Goal: Information Seeking & Learning: Learn about a topic

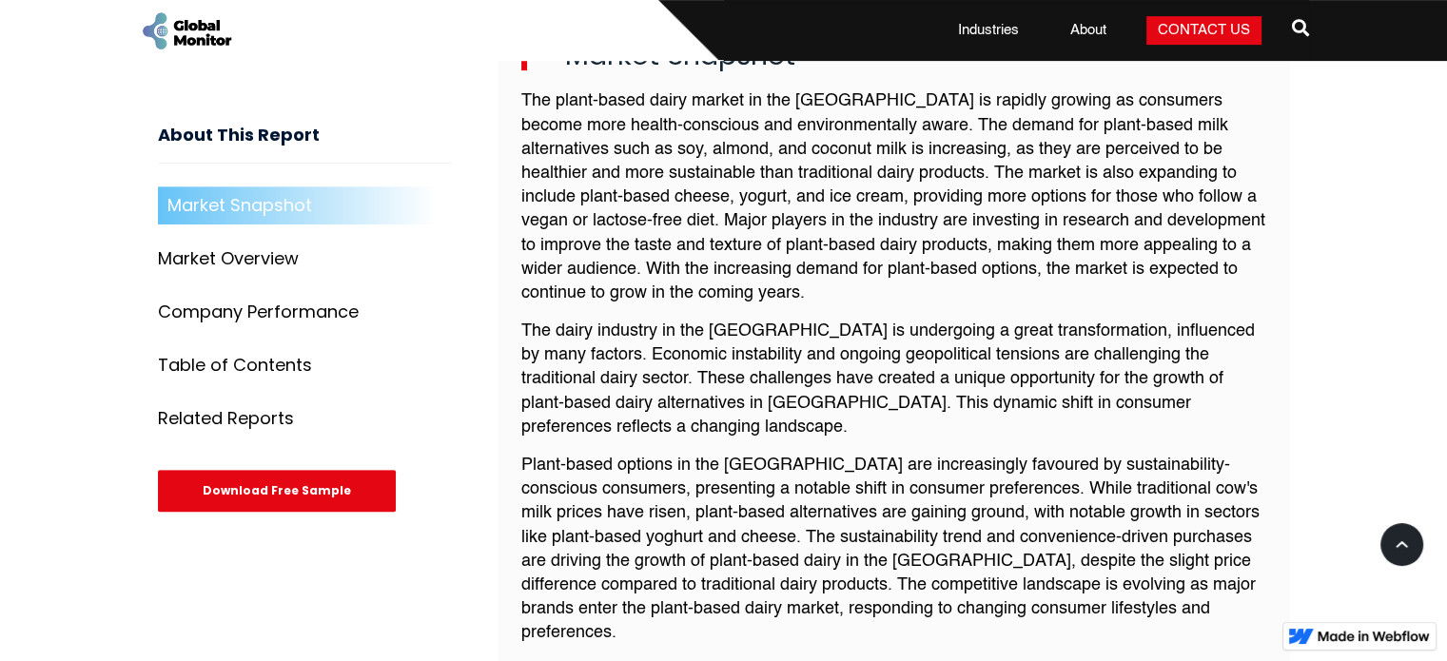
scroll to position [761, 0]
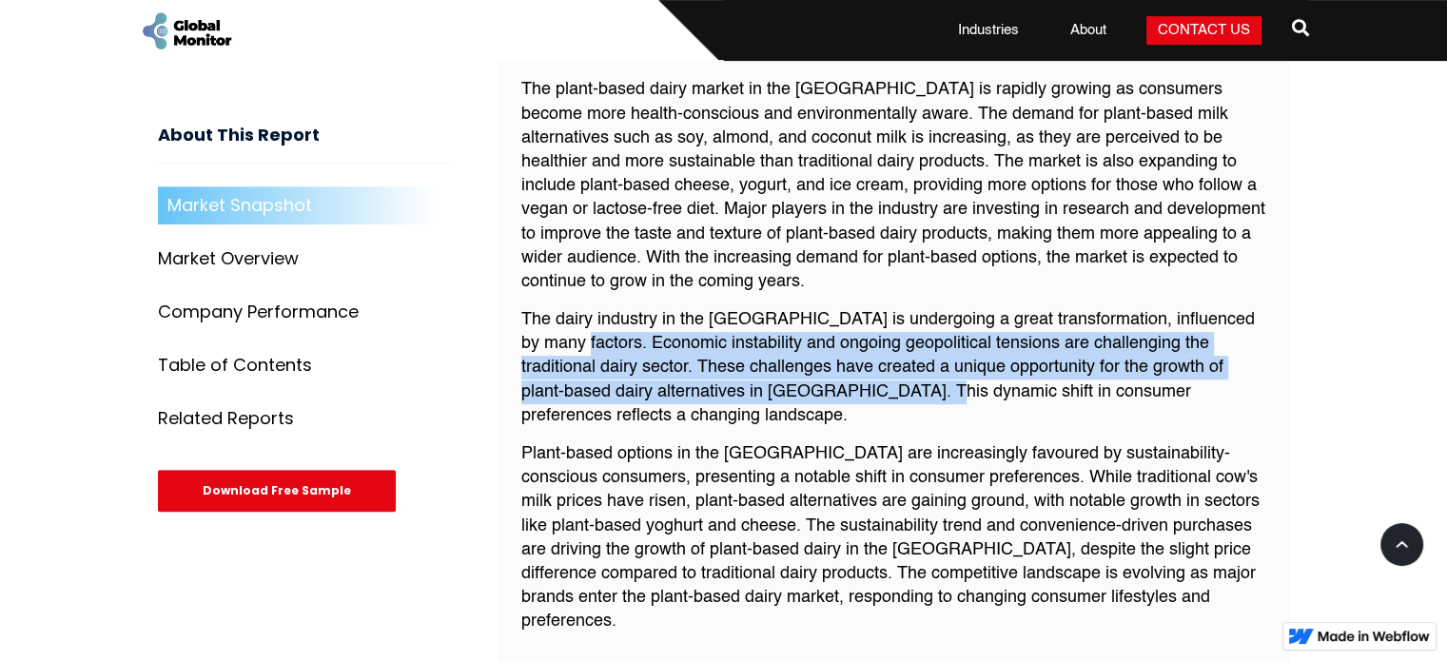
drag, startPoint x: 573, startPoint y: 337, endPoint x: 831, endPoint y: 391, distance: 263.5
click at [831, 391] on p "The dairy industry in the [GEOGRAPHIC_DATA] is undergoing a great transformatio…" at bounding box center [893, 368] width 745 height 120
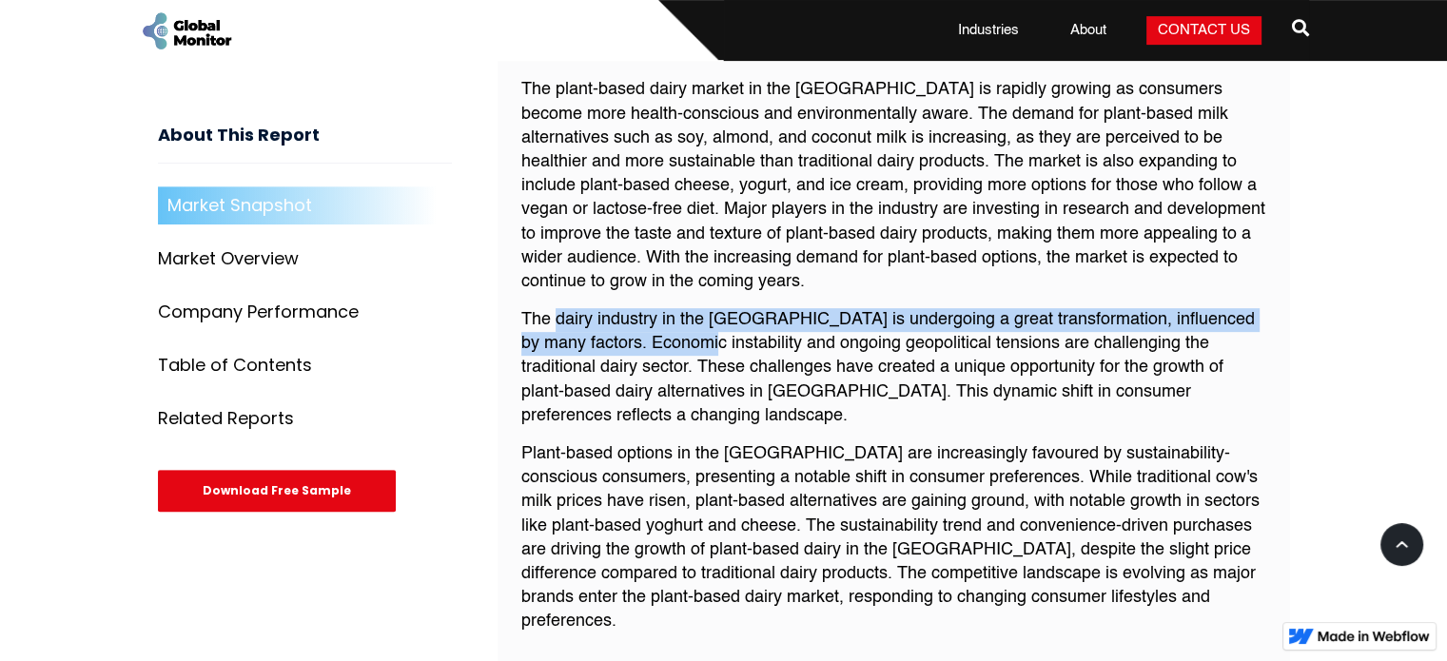
drag, startPoint x: 556, startPoint y: 321, endPoint x: 693, endPoint y: 341, distance: 138.5
click at [693, 341] on p "The dairy industry in the [GEOGRAPHIC_DATA] is undergoing a great transformatio…" at bounding box center [893, 368] width 745 height 120
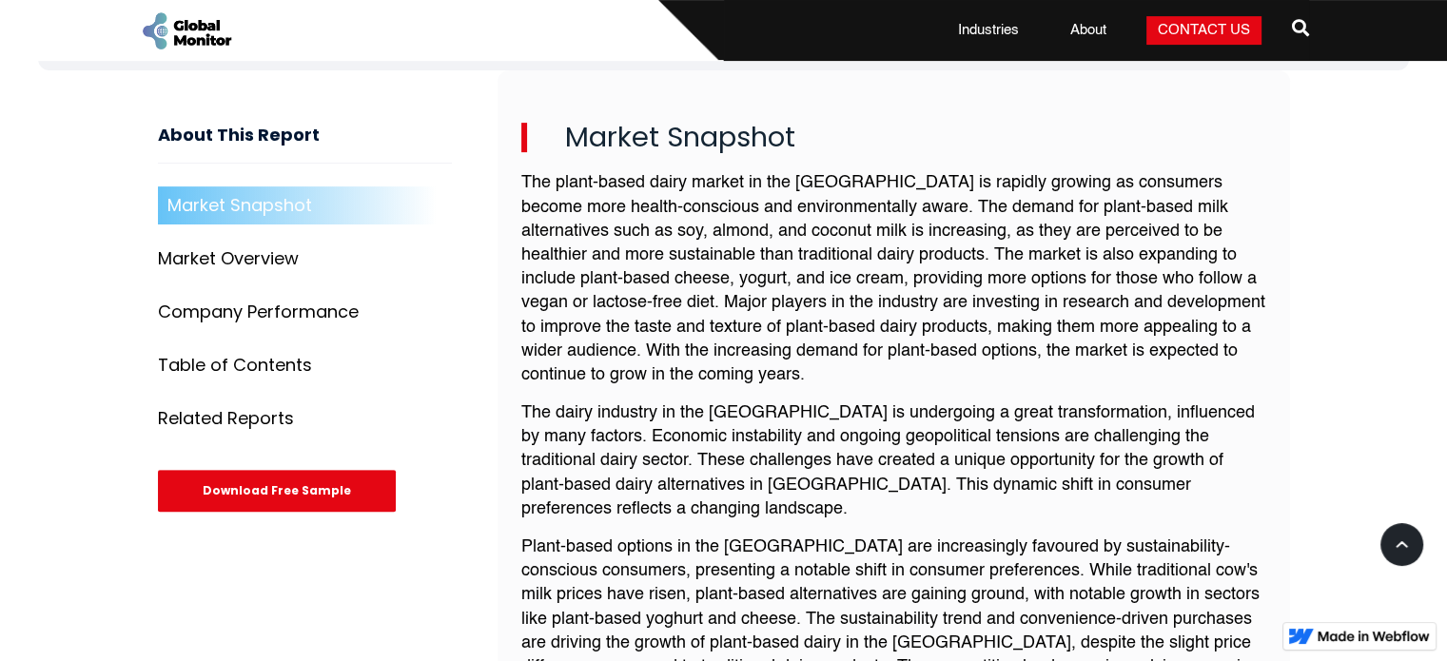
scroll to position [666, 0]
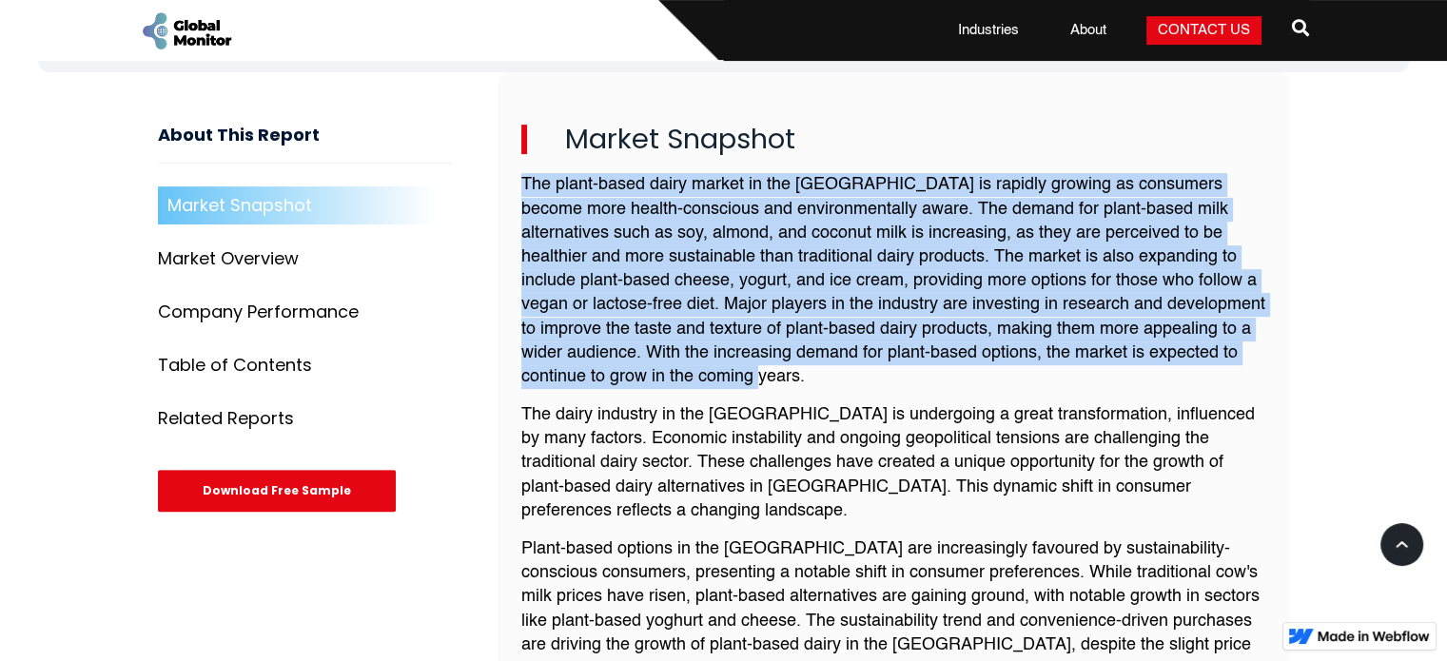
drag, startPoint x: 499, startPoint y: 182, endPoint x: 780, endPoint y: 370, distance: 338.9
click at [780, 371] on div "Market Snapshot The plant-based dairy market in the [GEOGRAPHIC_DATA] is rapidl…" at bounding box center [894, 431] width 793 height 719
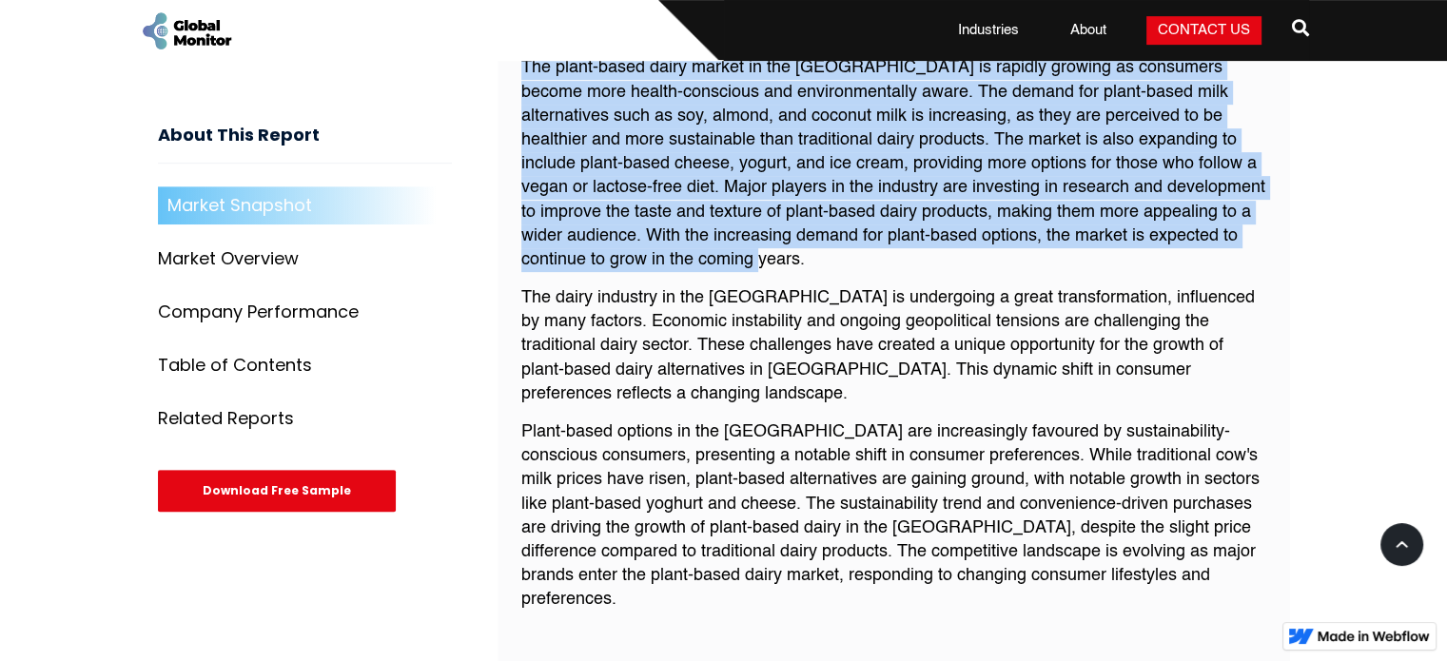
scroll to position [952, 0]
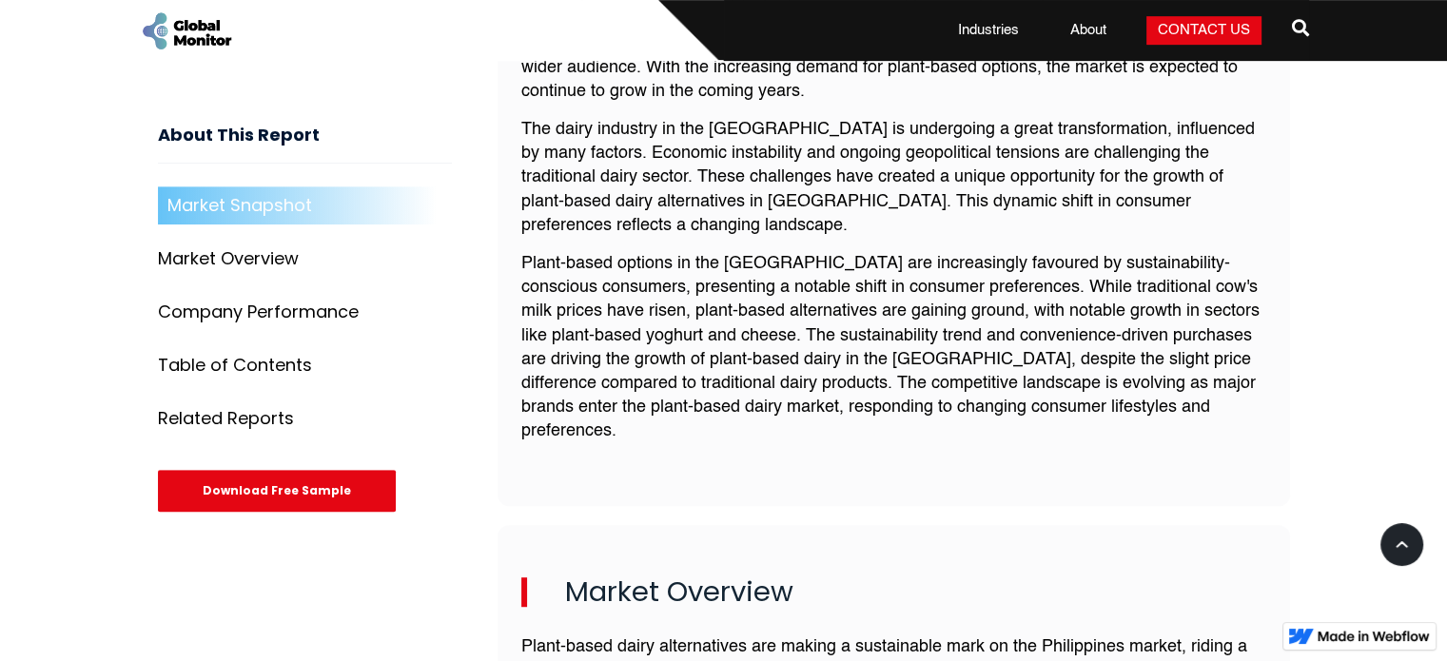
click at [738, 275] on p "Plant-based options in the [GEOGRAPHIC_DATA] are increasingly favoured by susta…" at bounding box center [893, 348] width 745 height 192
click at [738, 274] on p "Plant-based options in the [GEOGRAPHIC_DATA] are increasingly favoured by susta…" at bounding box center [893, 348] width 745 height 192
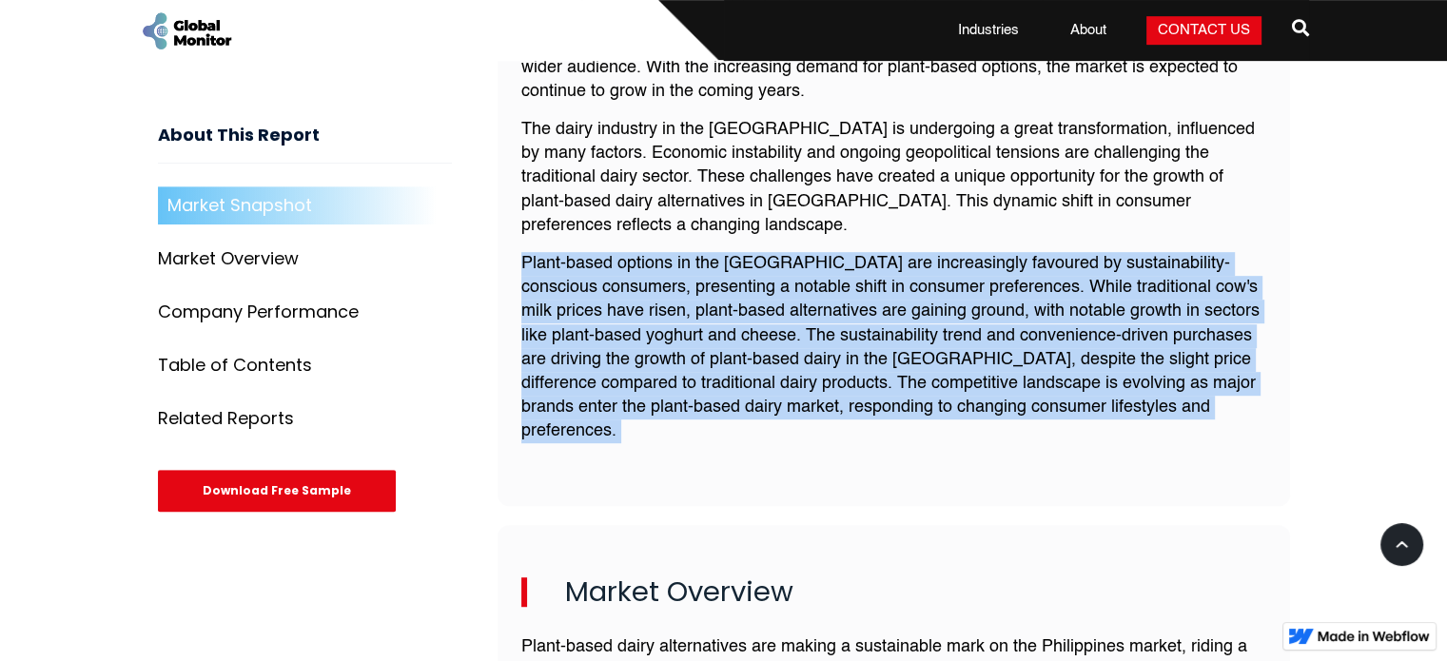
click at [738, 274] on p "Plant-based options in the [GEOGRAPHIC_DATA] are increasingly favoured by susta…" at bounding box center [893, 348] width 745 height 192
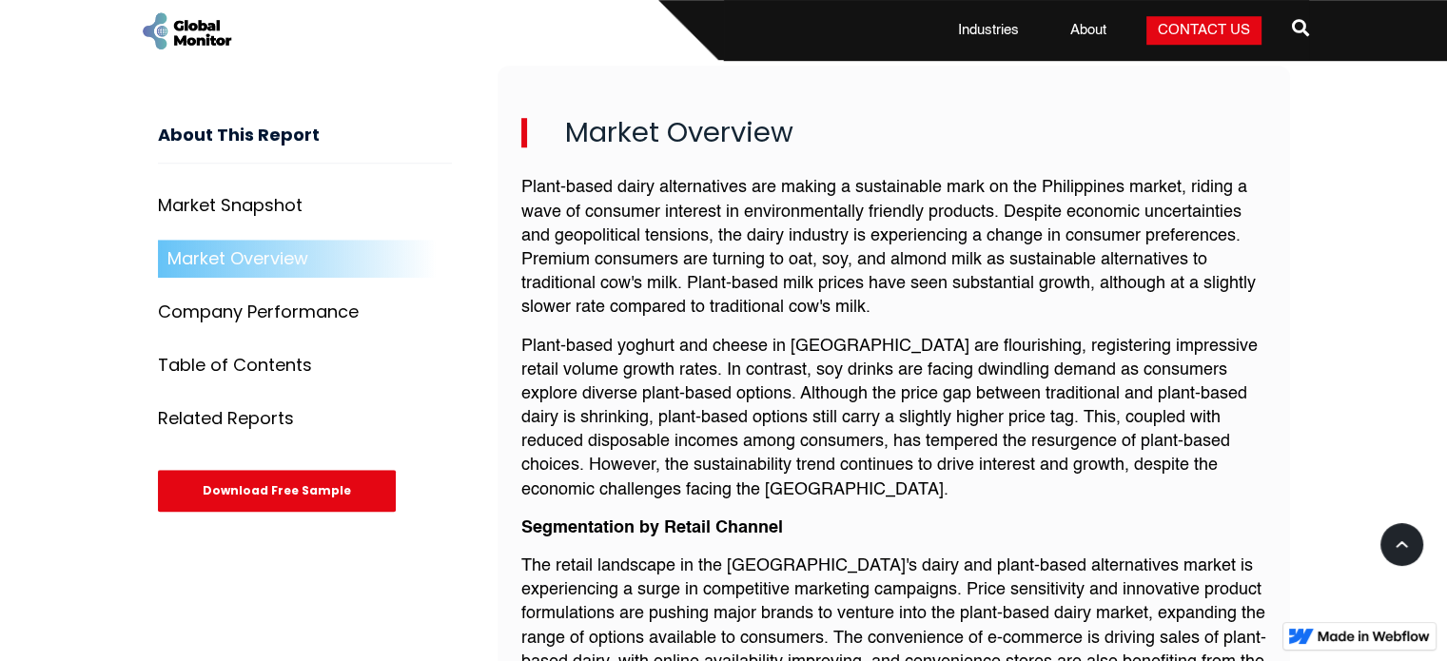
scroll to position [1427, 0]
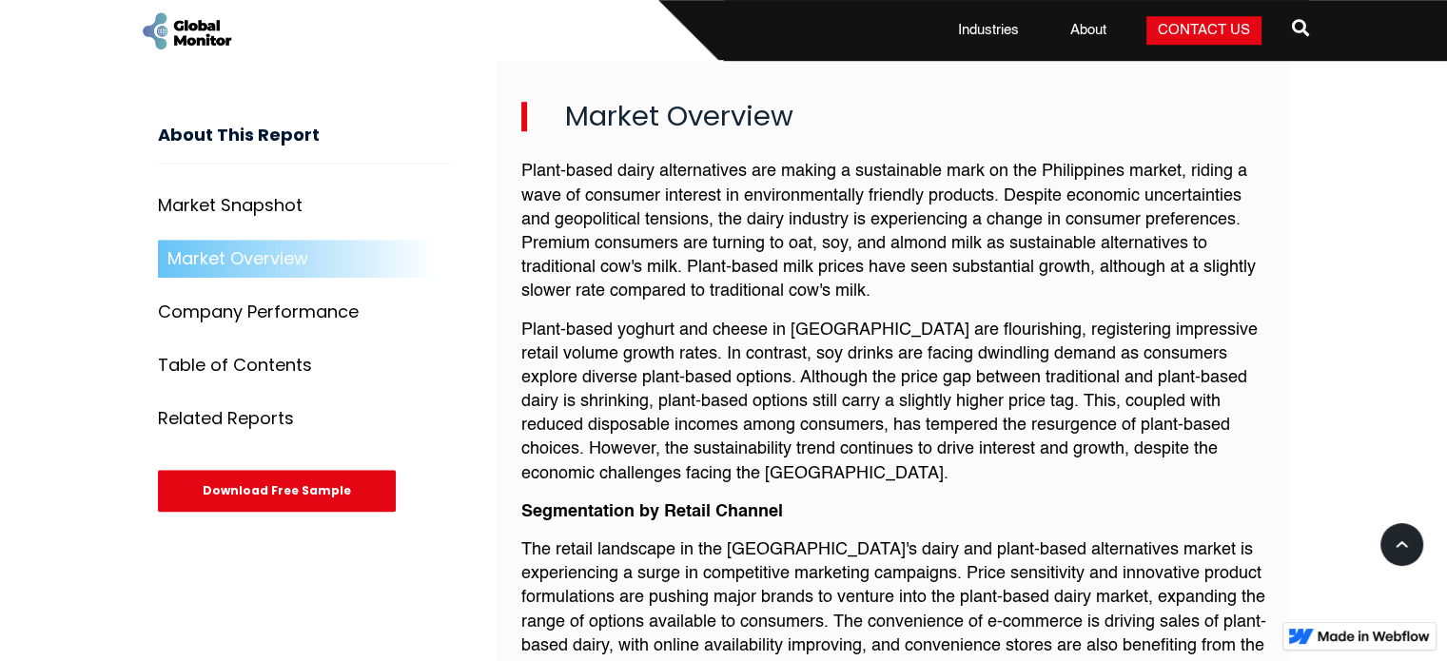
click at [683, 328] on p "Plant-based yoghurt and cheese in [GEOGRAPHIC_DATA] are flourishing, registerin…" at bounding box center [893, 402] width 745 height 167
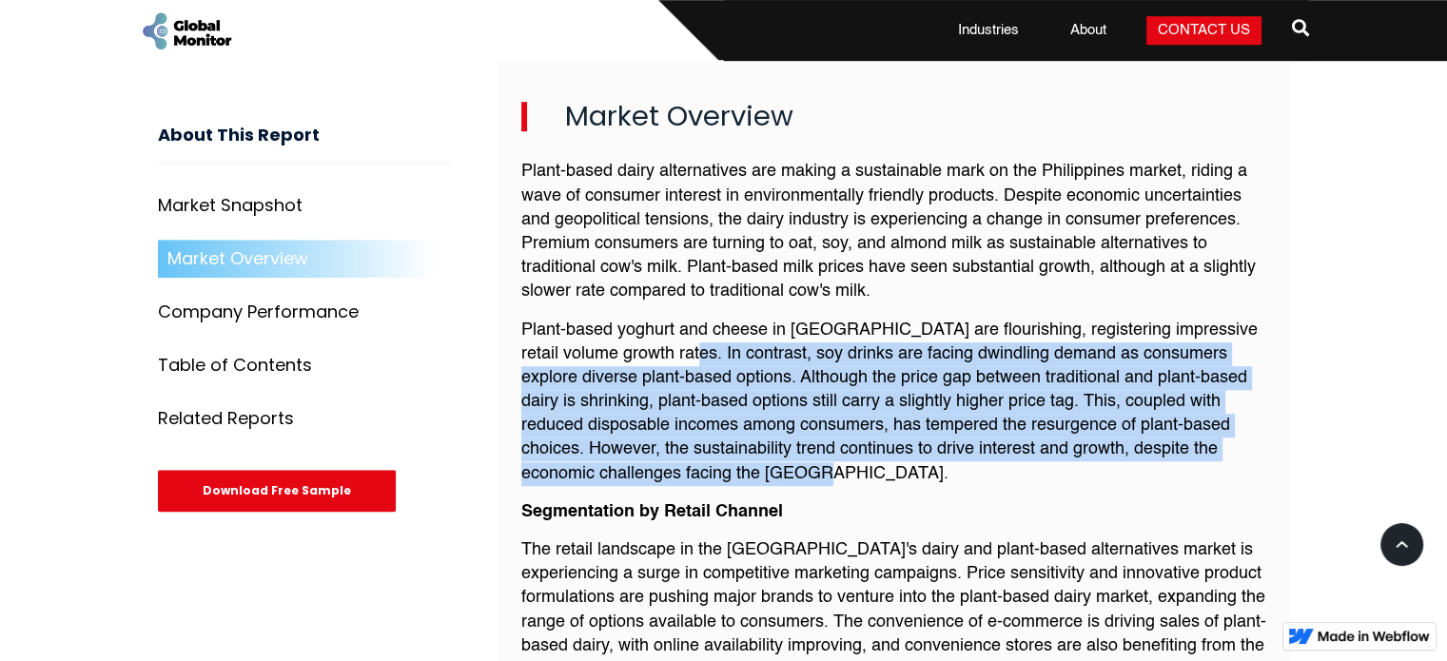
drag, startPoint x: 639, startPoint y: 325, endPoint x: 765, endPoint y: 439, distance: 169.1
click at [765, 439] on p "Plant-based yoghurt and cheese in [GEOGRAPHIC_DATA] are flourishing, registerin…" at bounding box center [893, 402] width 745 height 167
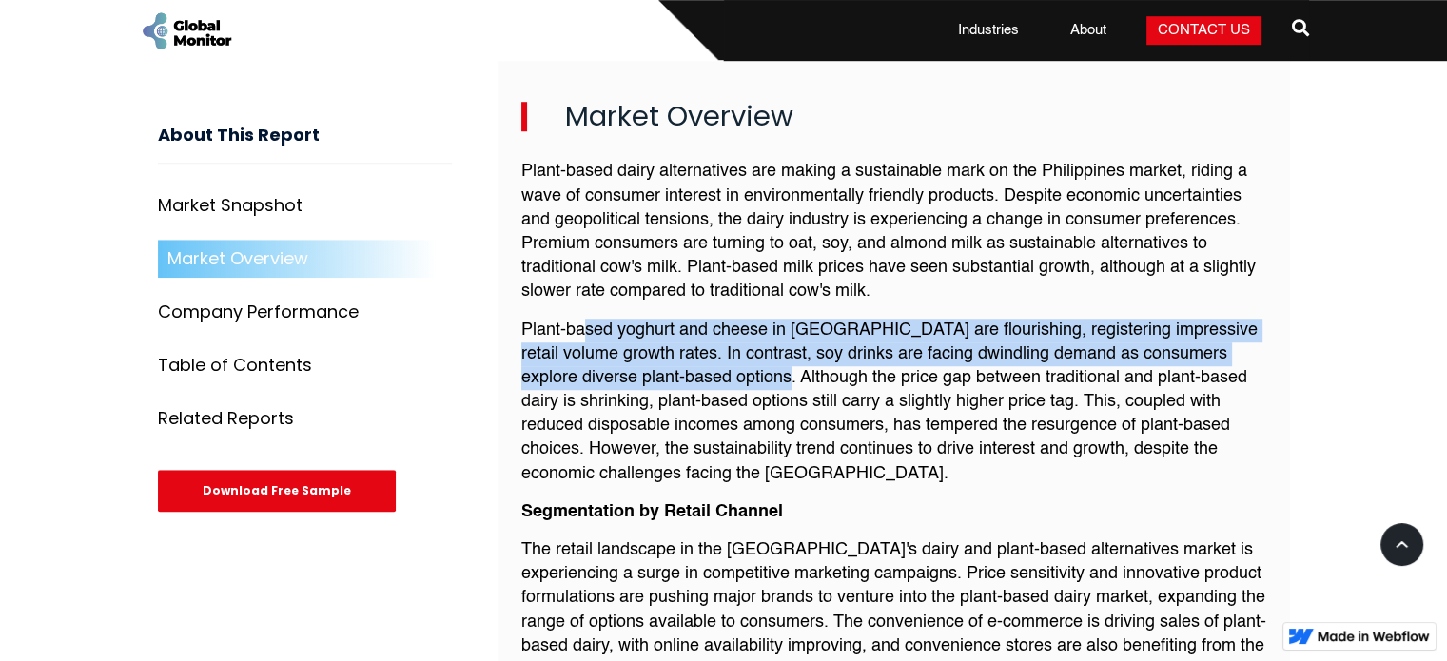
drag, startPoint x: 588, startPoint y: 311, endPoint x: 704, endPoint y: 360, distance: 125.8
click at [704, 360] on p "Plant-based yoghurt and cheese in [GEOGRAPHIC_DATA] are flourishing, registerin…" at bounding box center [893, 402] width 745 height 167
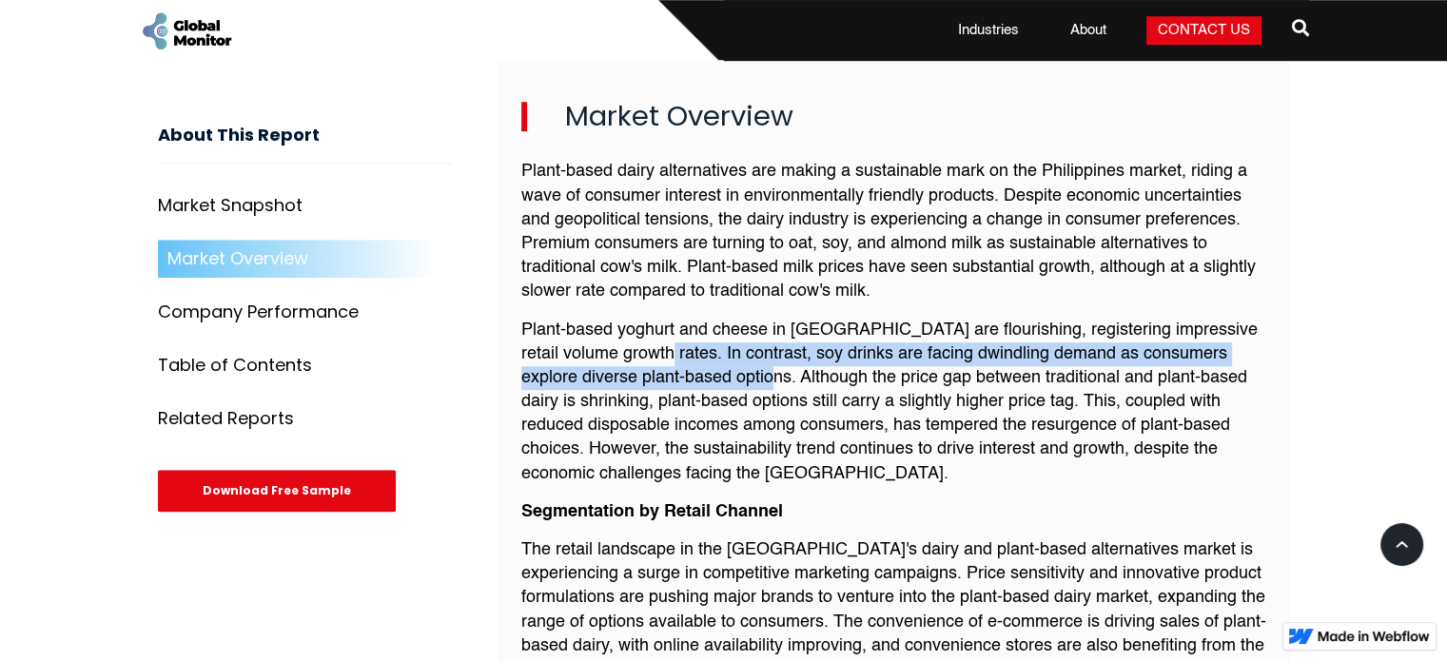
drag, startPoint x: 616, startPoint y: 332, endPoint x: 695, endPoint y: 359, distance: 83.4
click at [695, 359] on p "Plant-based yoghurt and cheese in [GEOGRAPHIC_DATA] are flourishing, registerin…" at bounding box center [893, 402] width 745 height 167
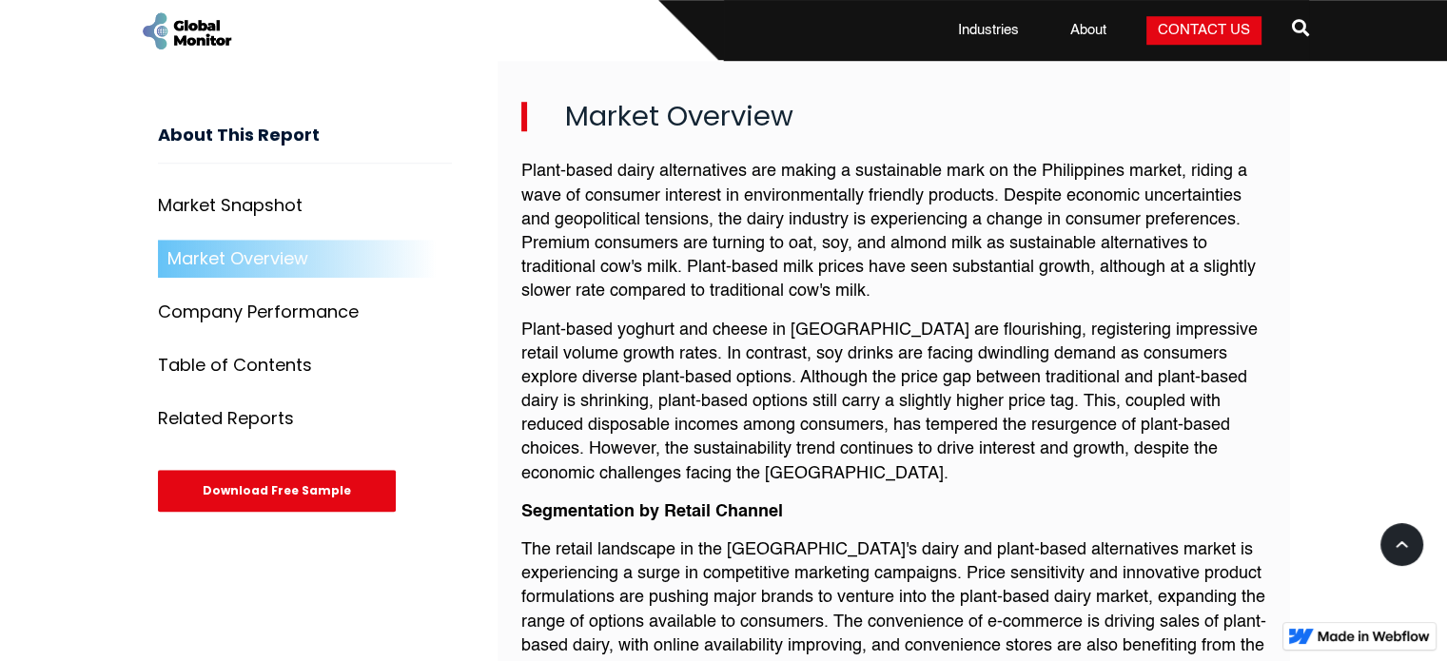
click at [574, 319] on p "Plant-based yoghurt and cheese in [GEOGRAPHIC_DATA] are flourishing, registerin…" at bounding box center [893, 402] width 745 height 167
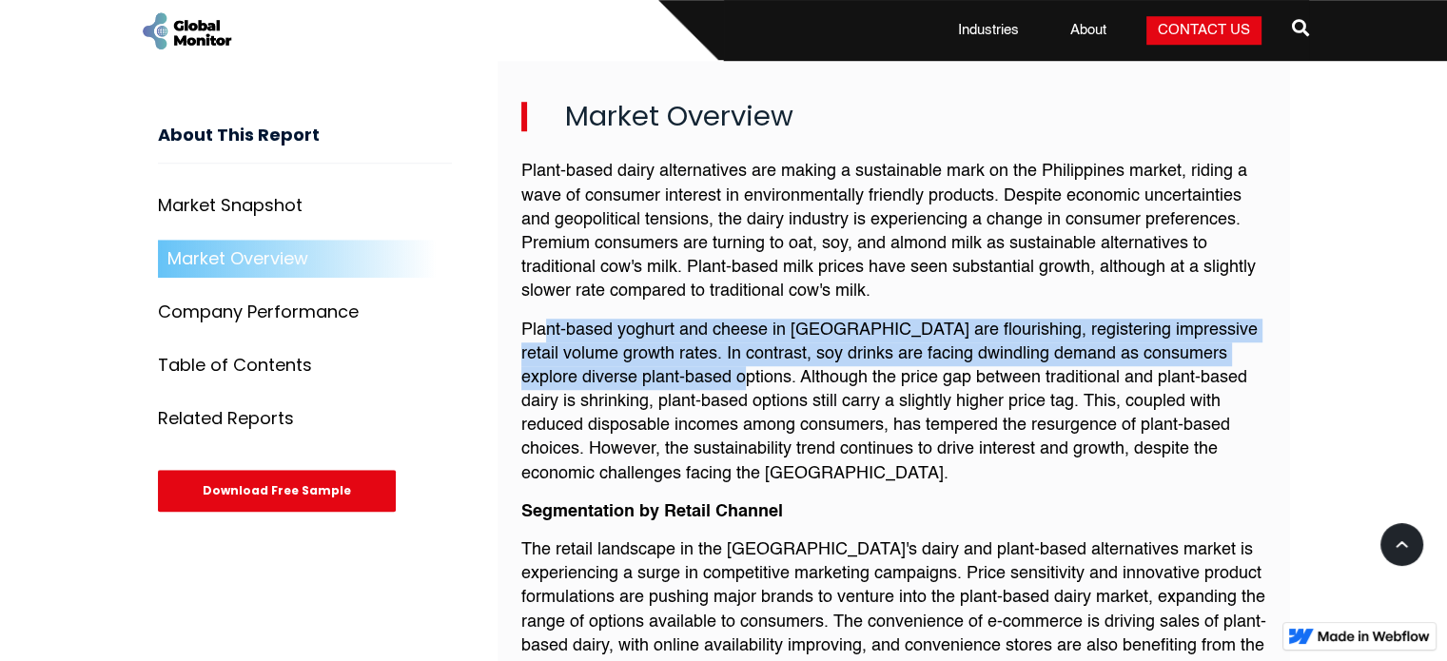
drag, startPoint x: 541, startPoint y: 304, endPoint x: 672, endPoint y: 363, distance: 144.0
click at [672, 363] on p "Plant-based yoghurt and cheese in [GEOGRAPHIC_DATA] are flourishing, registerin…" at bounding box center [893, 402] width 745 height 167
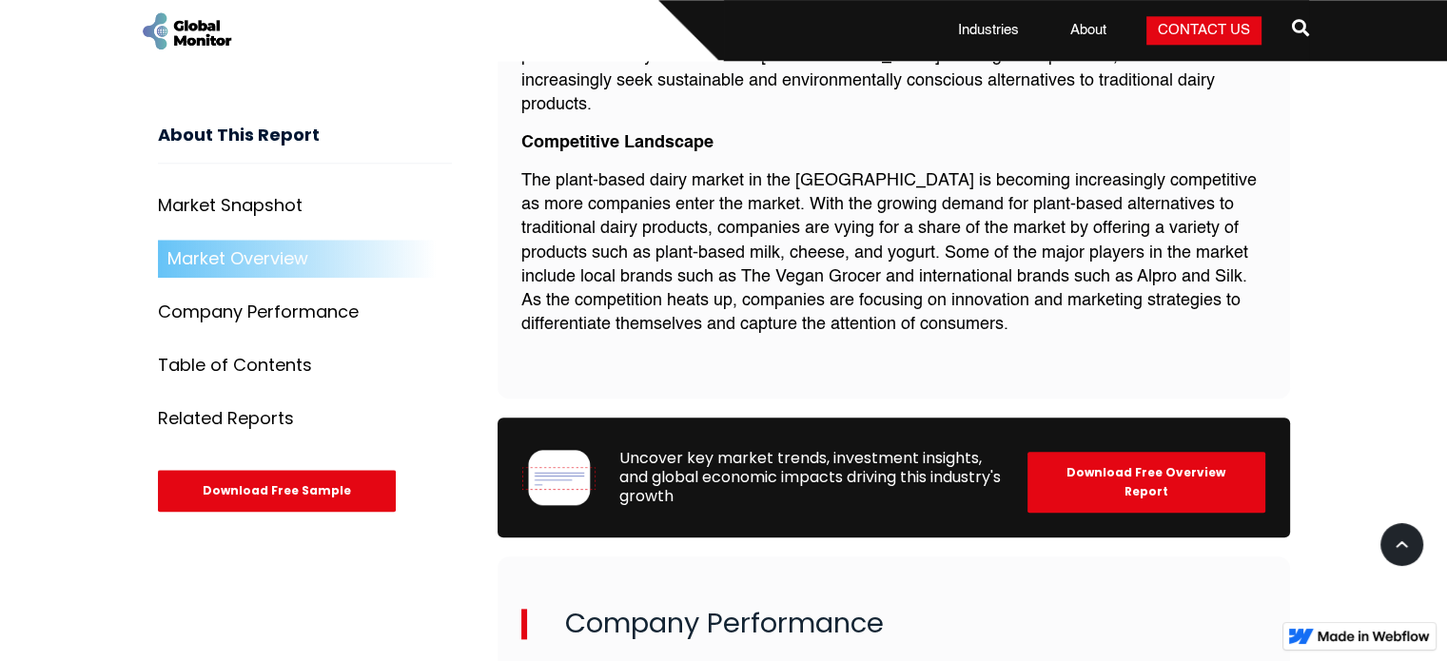
scroll to position [2094, 0]
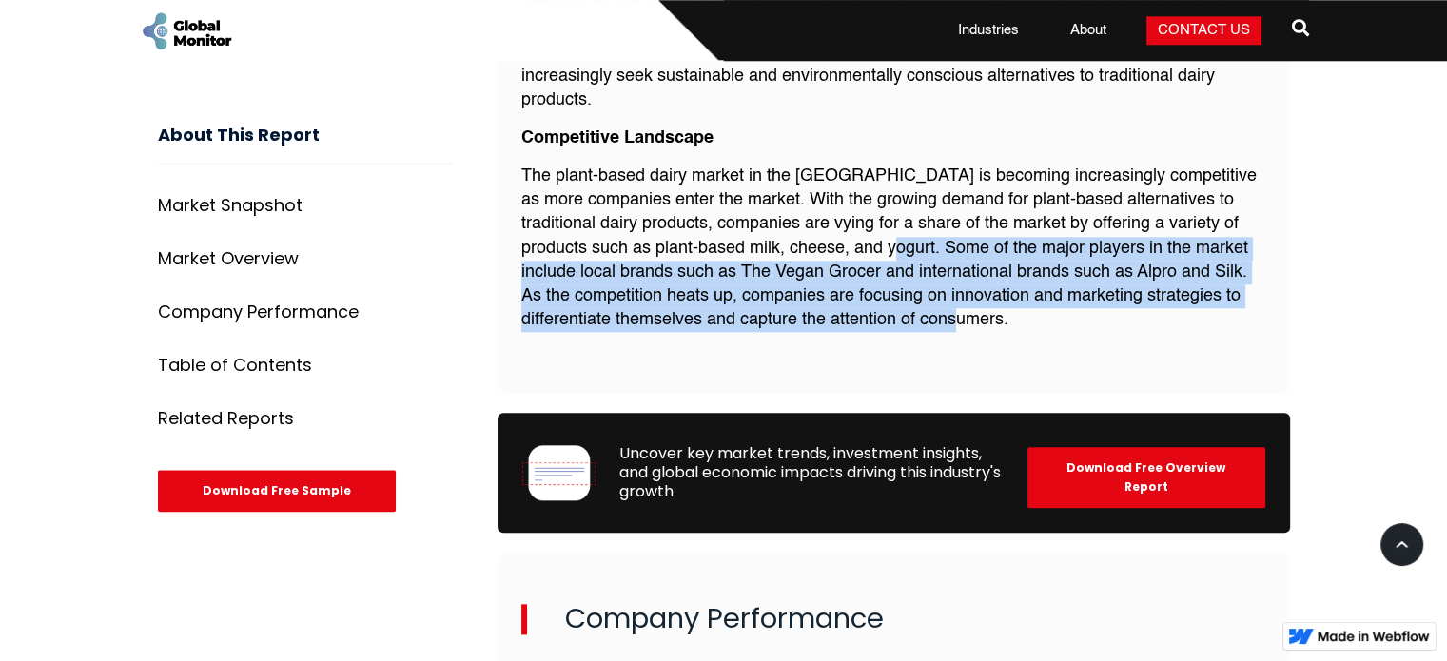
drag, startPoint x: 870, startPoint y: 201, endPoint x: 1203, endPoint y: 271, distance: 340.4
click at [1203, 271] on p "The plant-based dairy market in the [GEOGRAPHIC_DATA] is becoming increasingly …" at bounding box center [893, 248] width 745 height 167
